Goal: Register for event/course

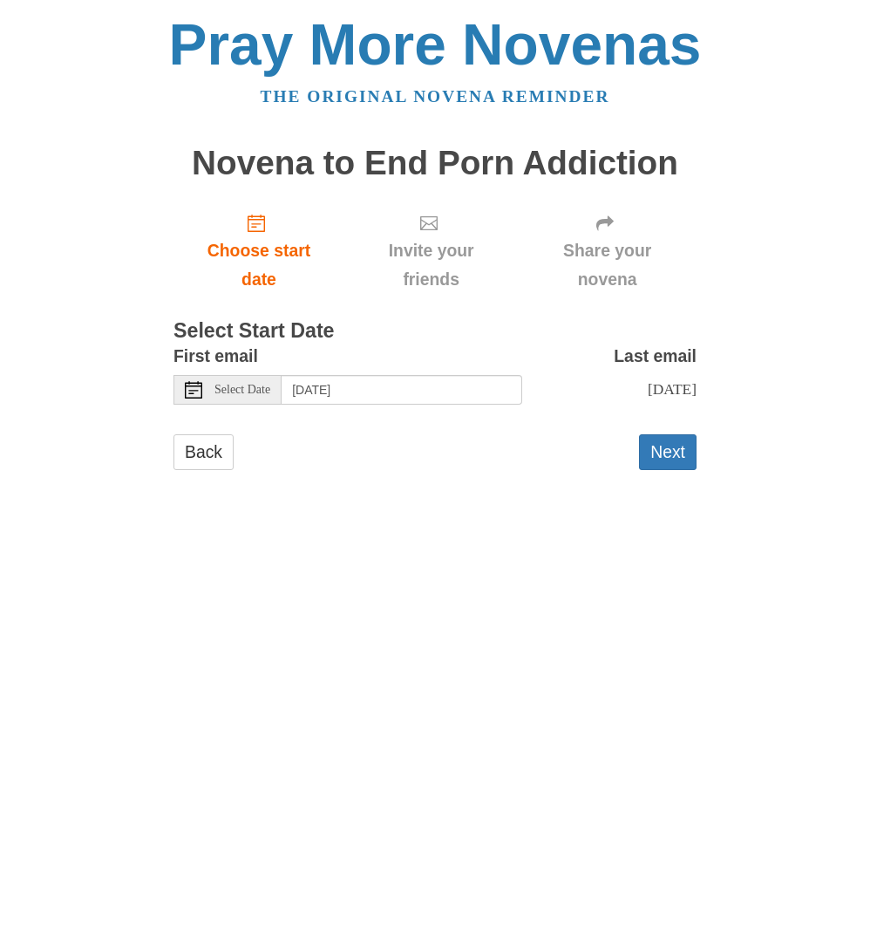
click at [248, 388] on span "Select Date" at bounding box center [243, 390] width 56 height 12
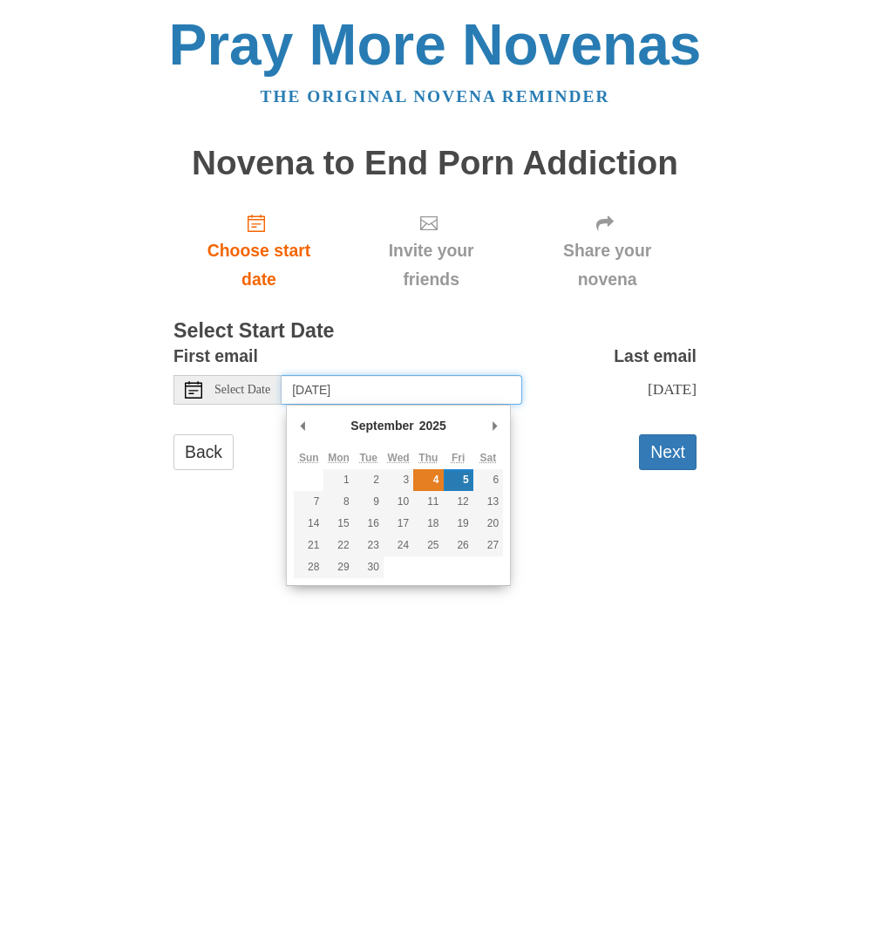
type input "Thursday, September 4th"
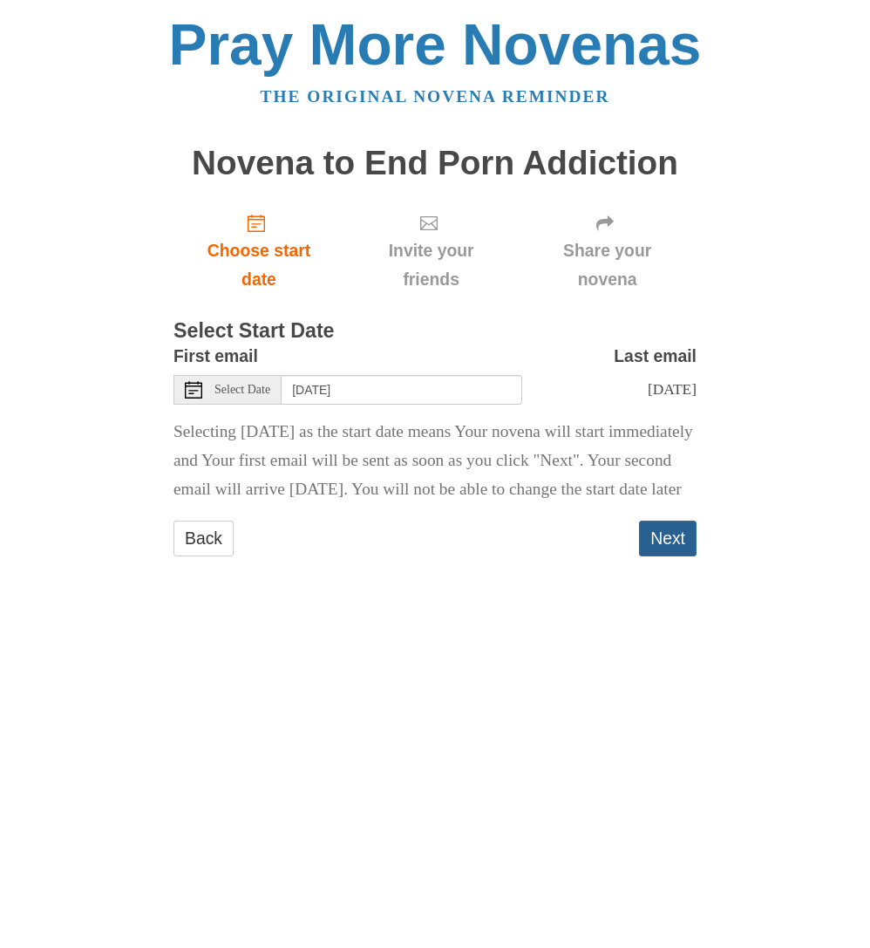
click at [658, 556] on button "Next" at bounding box center [668, 539] width 58 height 36
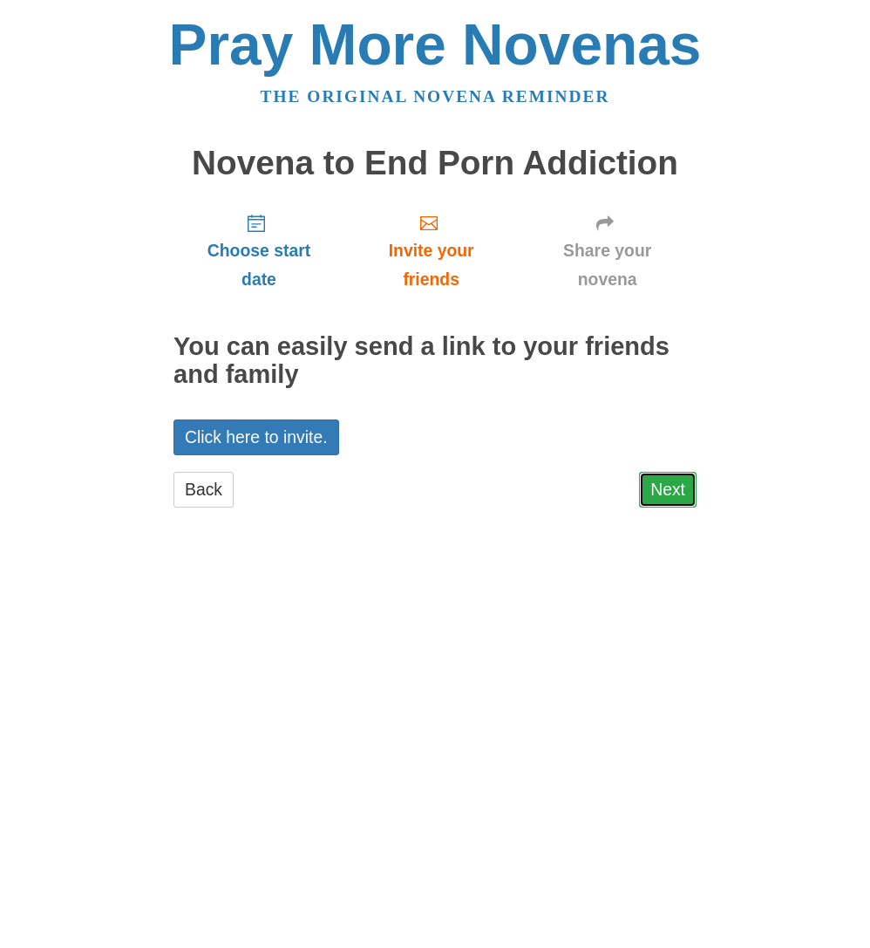
click at [658, 497] on link "Next" at bounding box center [668, 490] width 58 height 36
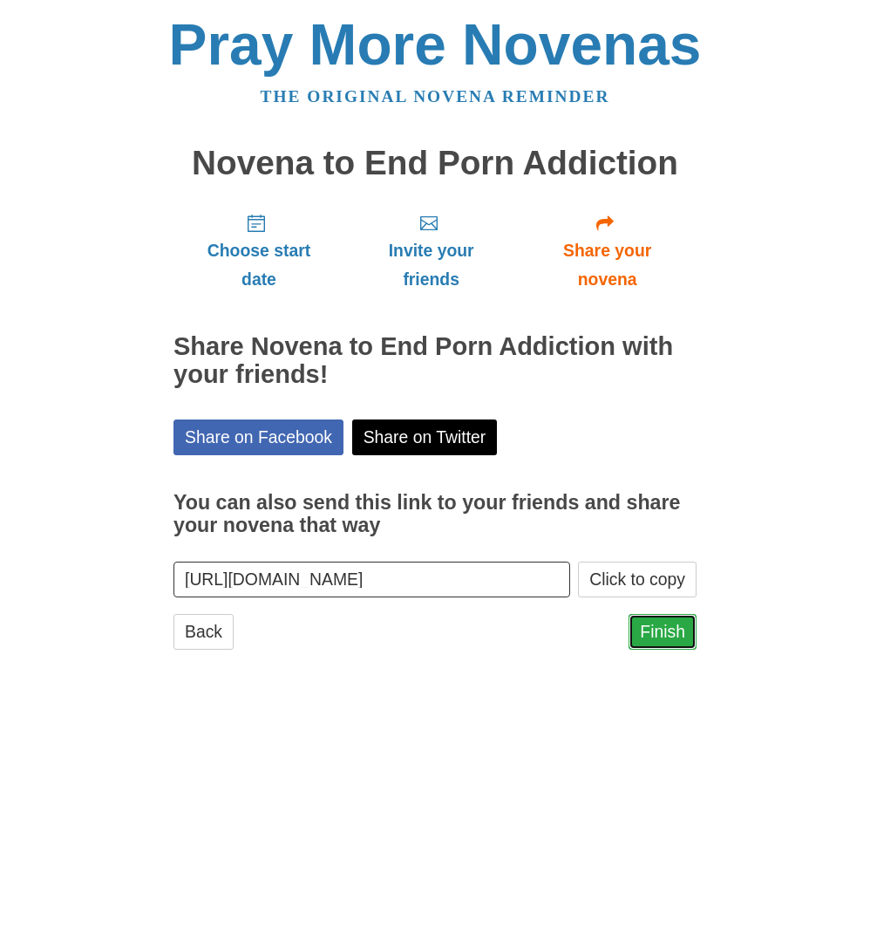
click at [649, 631] on link "Finish" at bounding box center [663, 632] width 68 height 36
